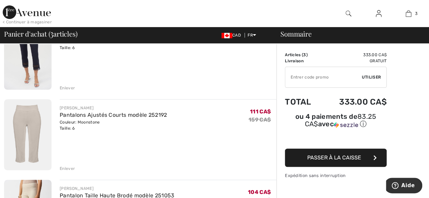
scroll to position [81, 0]
click at [68, 169] on div "Enlever" at bounding box center [67, 169] width 15 height 6
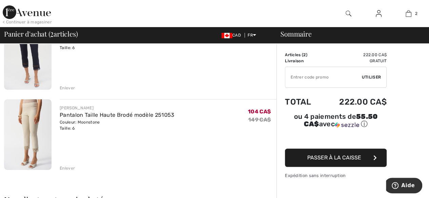
click at [68, 168] on div "Enlever" at bounding box center [67, 168] width 15 height 6
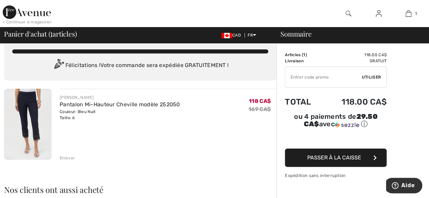
scroll to position [0, 0]
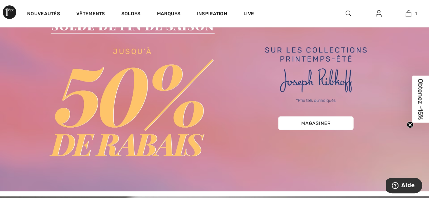
scroll to position [55, 0]
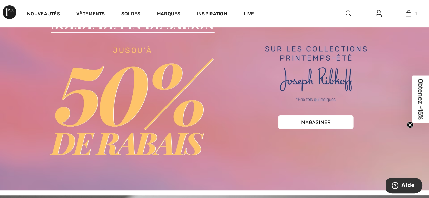
click at [334, 127] on img at bounding box center [214, 87] width 429 height 205
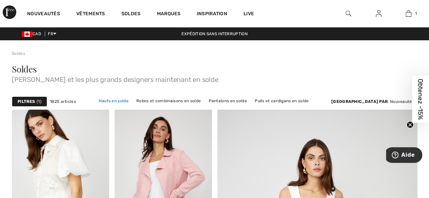
click at [105, 102] on link "Hauts en solde" at bounding box center [113, 101] width 37 height 9
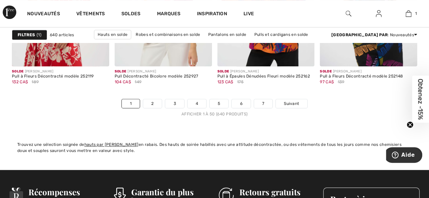
scroll to position [2796, 0]
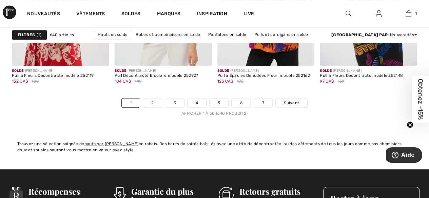
click at [152, 99] on link "2" at bounding box center [152, 103] width 19 height 9
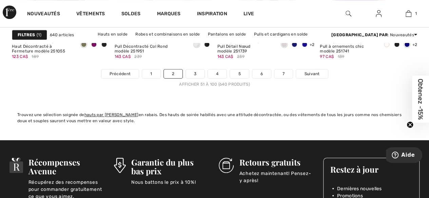
scroll to position [2820, 0]
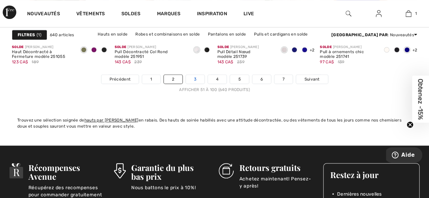
click at [197, 79] on link "3" at bounding box center [195, 79] width 19 height 9
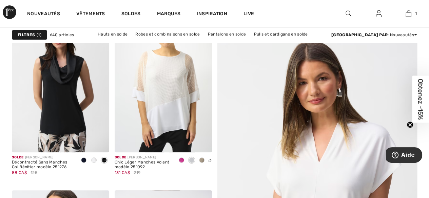
scroll to position [94, 0]
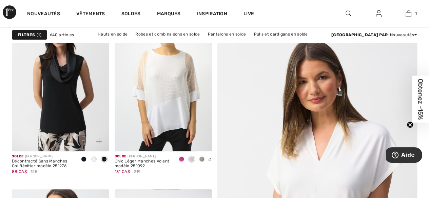
click at [95, 167] on div at bounding box center [94, 167] width 31 height 27
click at [95, 160] on span at bounding box center [93, 159] width 5 height 5
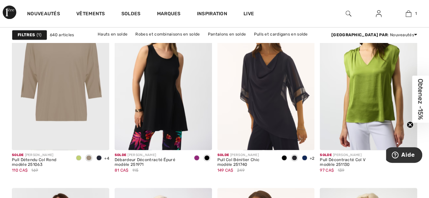
scroll to position [462, 0]
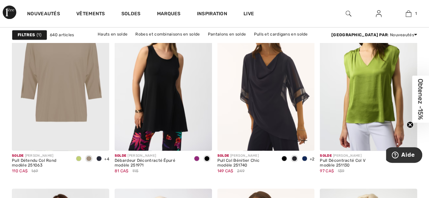
click at [308, 160] on div at bounding box center [304, 159] width 10 height 11
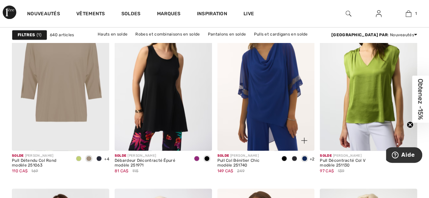
click at [296, 160] on span at bounding box center [294, 158] width 5 height 5
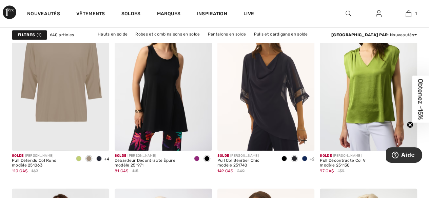
click at [287, 161] on div at bounding box center [284, 159] width 10 height 11
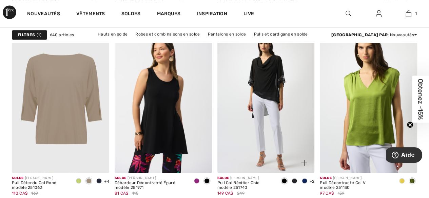
scroll to position [438, 0]
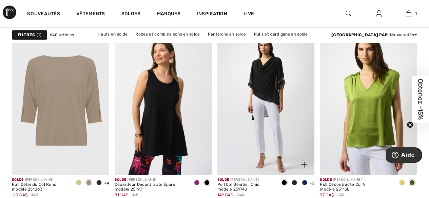
click at [298, 183] on div at bounding box center [294, 183] width 10 height 11
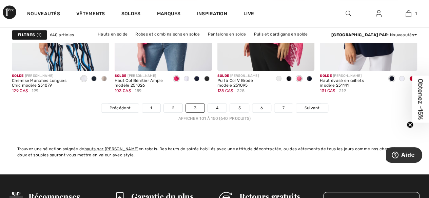
scroll to position [2790, 0]
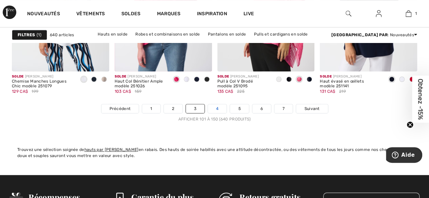
click at [215, 110] on link "4" at bounding box center [217, 108] width 19 height 9
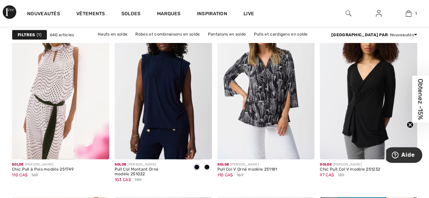
scroll to position [891, 0]
click at [160, 92] on img at bounding box center [163, 87] width 97 height 146
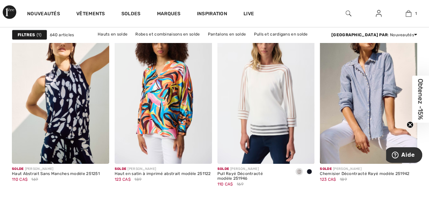
scroll to position [1071, 0]
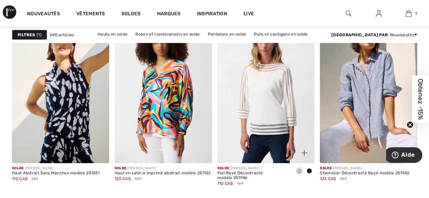
click at [280, 85] on img at bounding box center [265, 91] width 97 height 146
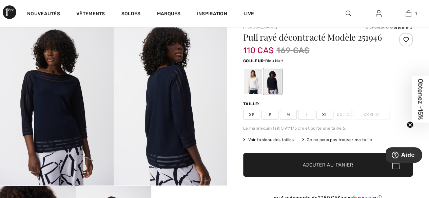
scroll to position [24, 0]
click at [288, 114] on span "M" at bounding box center [288, 115] width 17 height 10
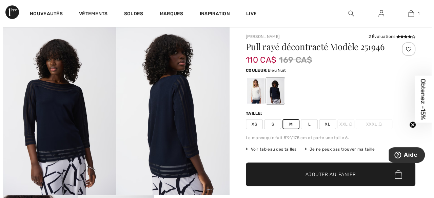
scroll to position [0, 0]
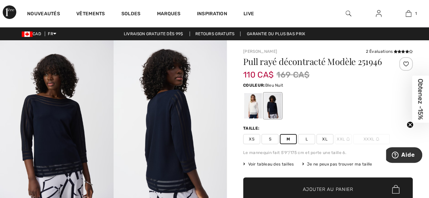
click at [249, 107] on div at bounding box center [253, 105] width 18 height 25
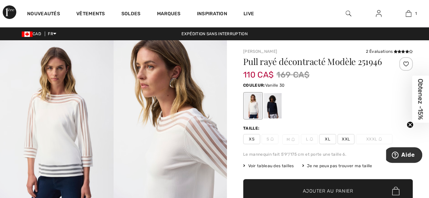
click at [277, 104] on div at bounding box center [273, 105] width 18 height 25
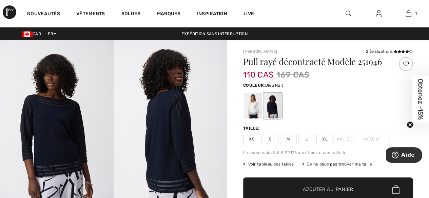
click at [13, 125] on img at bounding box center [57, 125] width 114 height 170
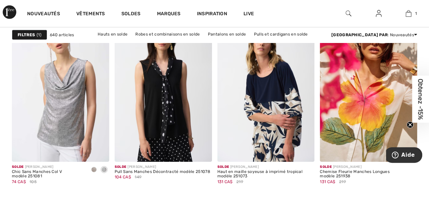
scroll to position [2334, 0]
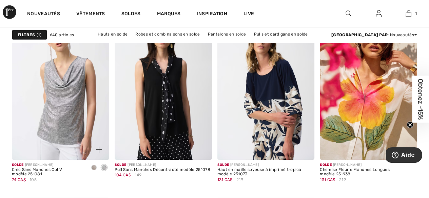
click at [90, 167] on div at bounding box center [94, 168] width 10 height 11
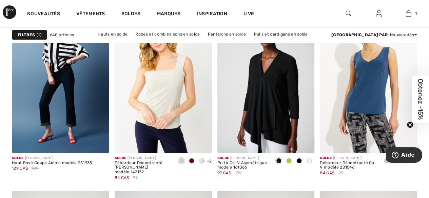
scroll to position [2525, 0]
click at [203, 161] on div at bounding box center [202, 161] width 10 height 11
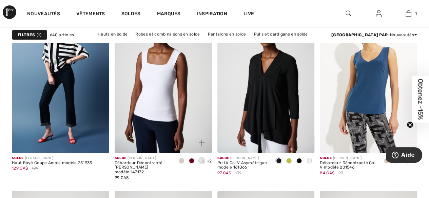
click at [190, 160] on span at bounding box center [191, 160] width 5 height 5
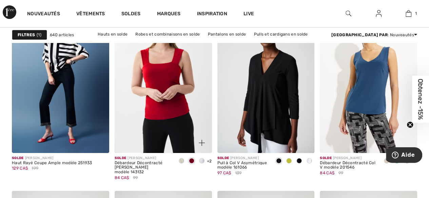
click at [183, 159] on span at bounding box center [181, 160] width 5 height 5
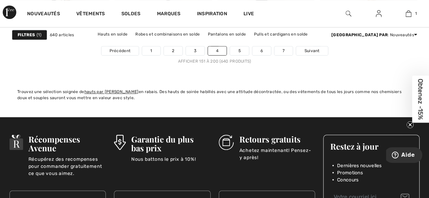
scroll to position [2849, 0]
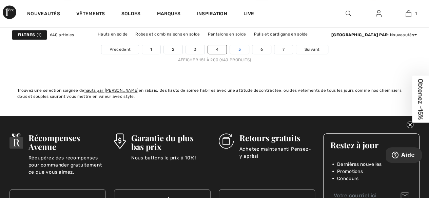
click at [240, 47] on link "5" at bounding box center [239, 49] width 19 height 9
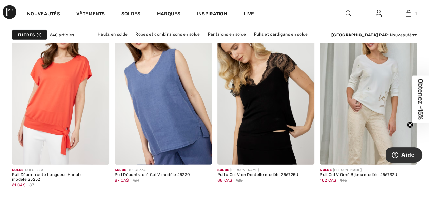
scroll to position [886, 0]
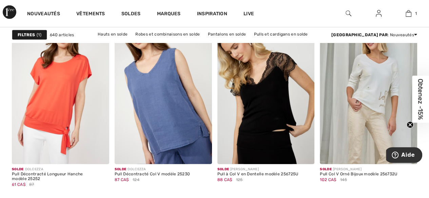
click at [370, 90] on img at bounding box center [368, 92] width 97 height 146
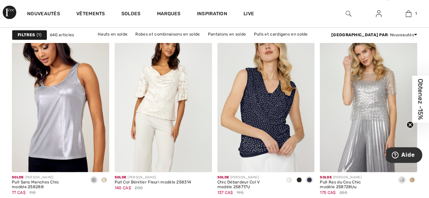
scroll to position [1884, 0]
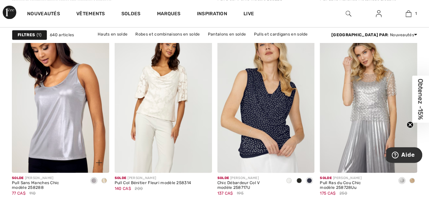
click at [106, 182] on div at bounding box center [104, 181] width 10 height 11
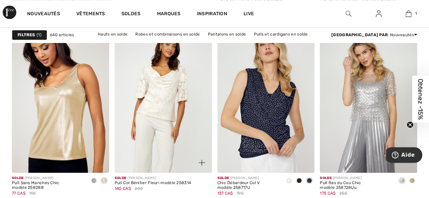
click at [148, 116] on img at bounding box center [163, 100] width 97 height 146
